Goal: Task Accomplishment & Management: Manage account settings

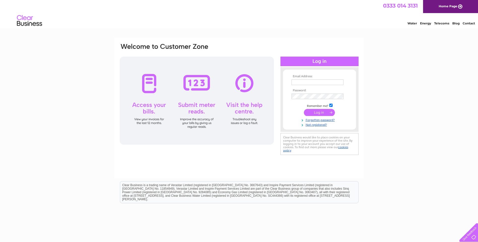
type input "[DOMAIN_NAME][EMAIL_ADDRESS][DOMAIN_NAME]"
click at [317, 112] on input "submit" at bounding box center [319, 112] width 31 height 7
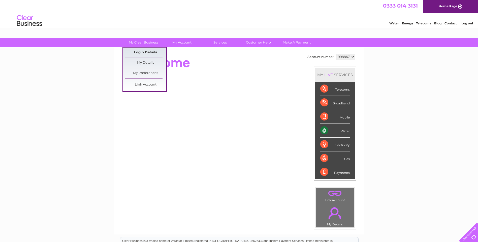
click at [142, 51] on link "Login Details" at bounding box center [146, 53] width 42 height 10
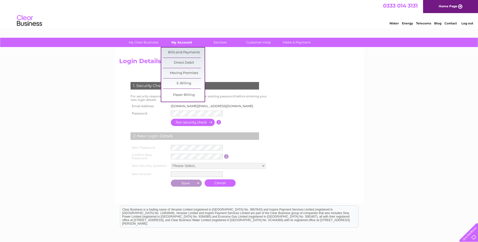
click at [184, 41] on link "My Account" at bounding box center [182, 42] width 42 height 9
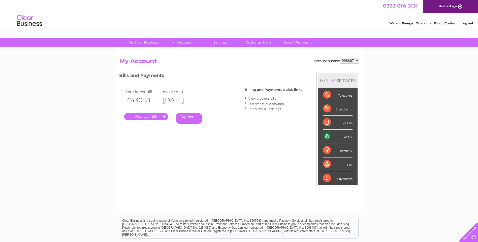
click at [185, 51] on div "Account number 998867 My Account MY LIVE SERVICES Telecoms Broadband Mobile Wat…" at bounding box center [239, 131] width 250 height 167
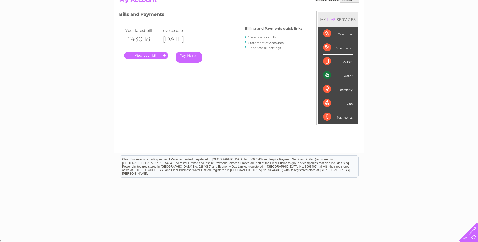
scroll to position [62, 0]
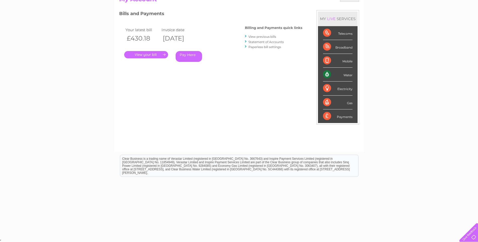
click at [144, 55] on link "." at bounding box center [146, 54] width 44 height 7
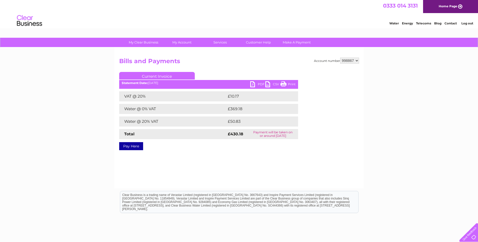
click at [253, 84] on link "PDF" at bounding box center [257, 84] width 15 height 7
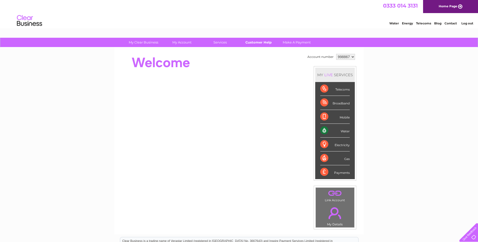
click at [256, 41] on link "Customer Help" at bounding box center [259, 42] width 42 height 9
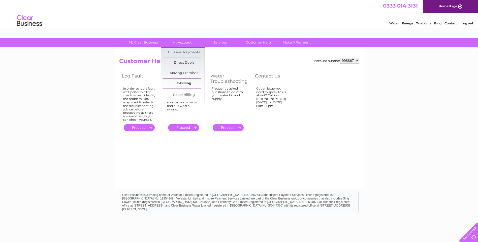
click at [168, 84] on link "E-Billing" at bounding box center [184, 84] width 42 height 10
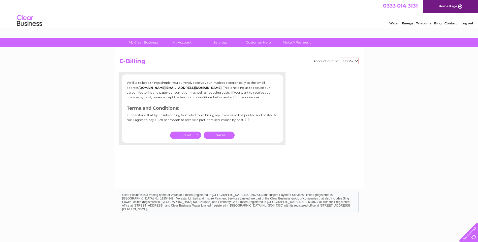
click at [225, 135] on link "Cancel" at bounding box center [219, 135] width 31 height 7
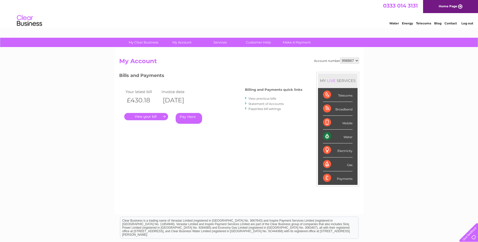
click at [185, 42] on link "My Account" at bounding box center [182, 42] width 42 height 9
click at [184, 43] on link "My Account" at bounding box center [182, 42] width 42 height 9
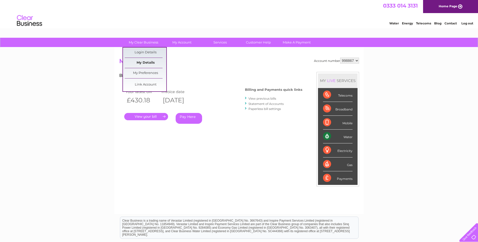
click at [150, 61] on link "My Details" at bounding box center [146, 63] width 42 height 10
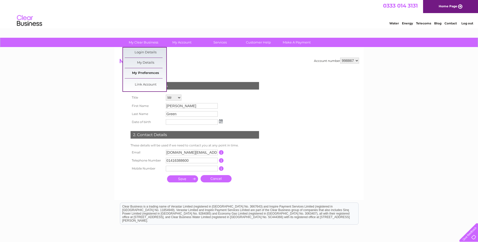
click at [139, 73] on link "My Preferences" at bounding box center [146, 73] width 42 height 10
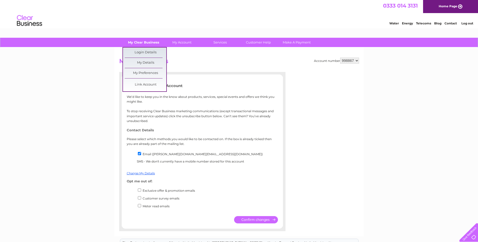
click at [151, 44] on link "My Clear Business" at bounding box center [144, 42] width 42 height 9
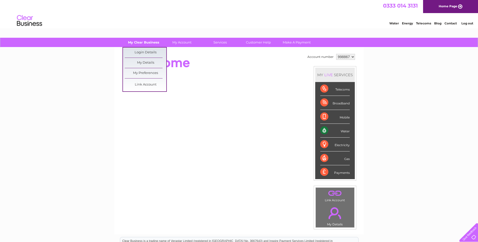
click at [146, 44] on link "My Clear Business" at bounding box center [144, 42] width 42 height 9
click at [137, 83] on link "Link Account" at bounding box center [146, 85] width 42 height 10
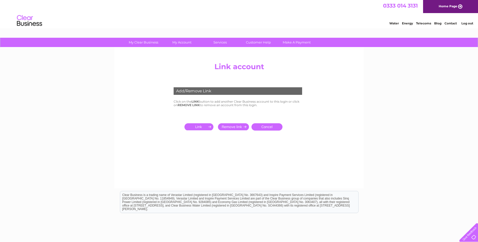
click at [269, 128] on link "Cancel" at bounding box center [267, 127] width 31 height 7
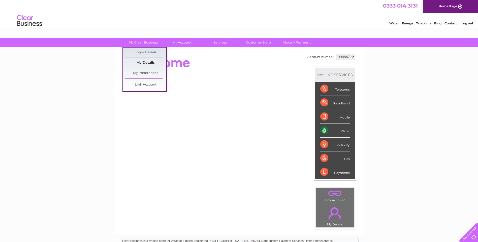
click at [153, 61] on link "My Details" at bounding box center [146, 63] width 42 height 10
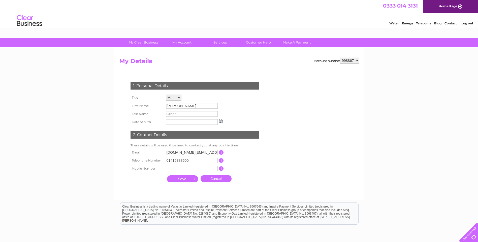
click at [465, 22] on link "Log out" at bounding box center [468, 23] width 12 height 4
